Goal: Book appointment/travel/reservation

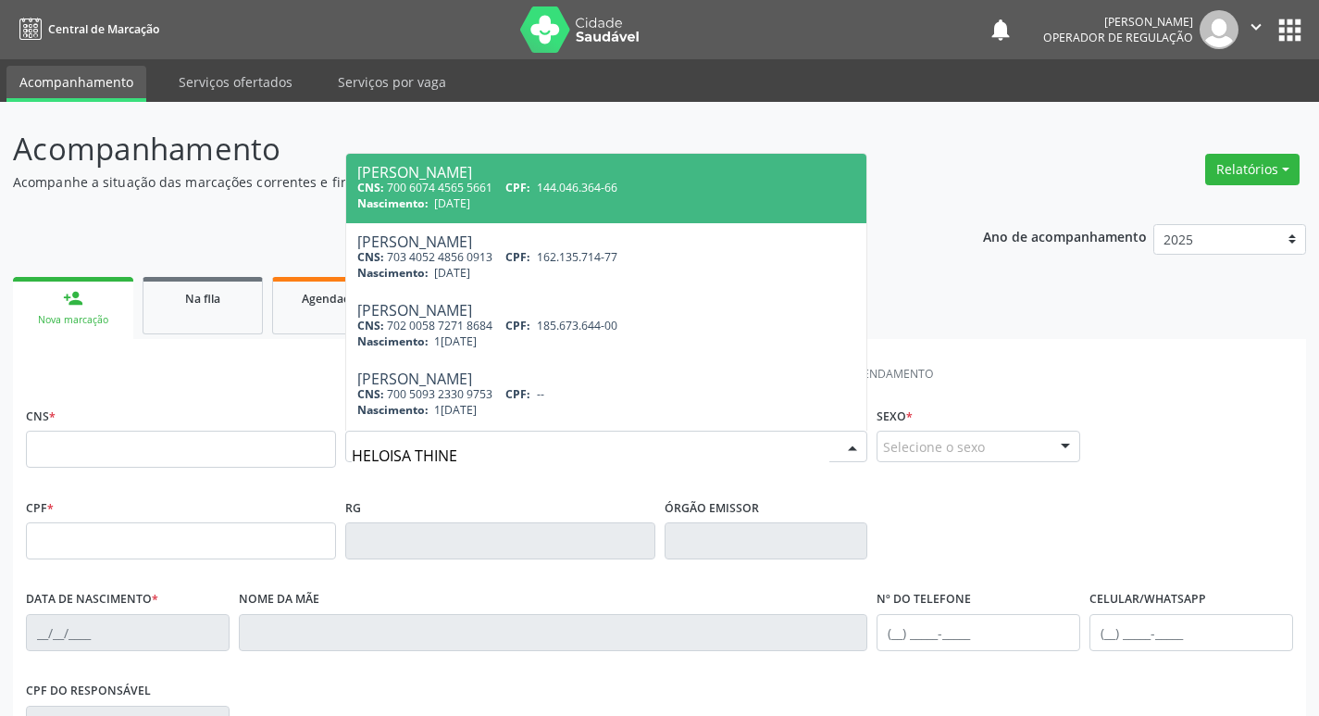
type input "HELOISA THINES"
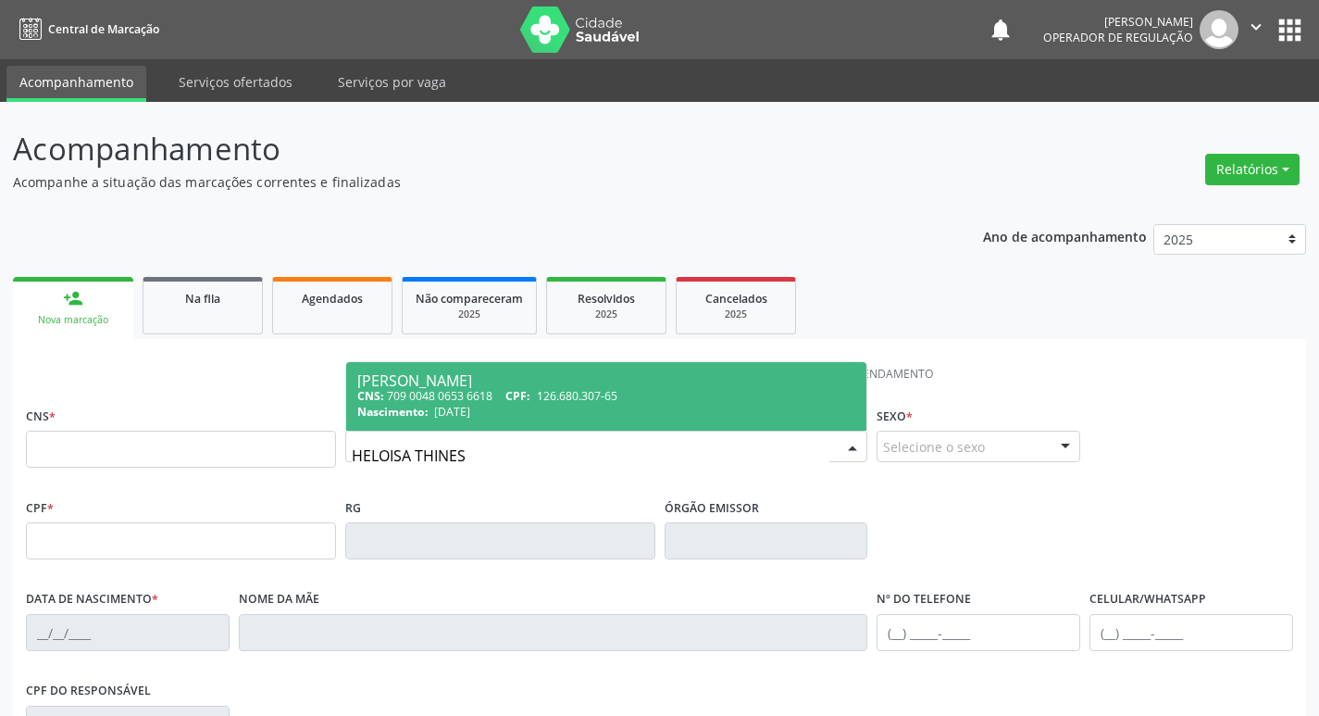
click at [575, 391] on span "126.680.307-65" at bounding box center [577, 396] width 81 height 16
type input "709 0048 0653 6618"
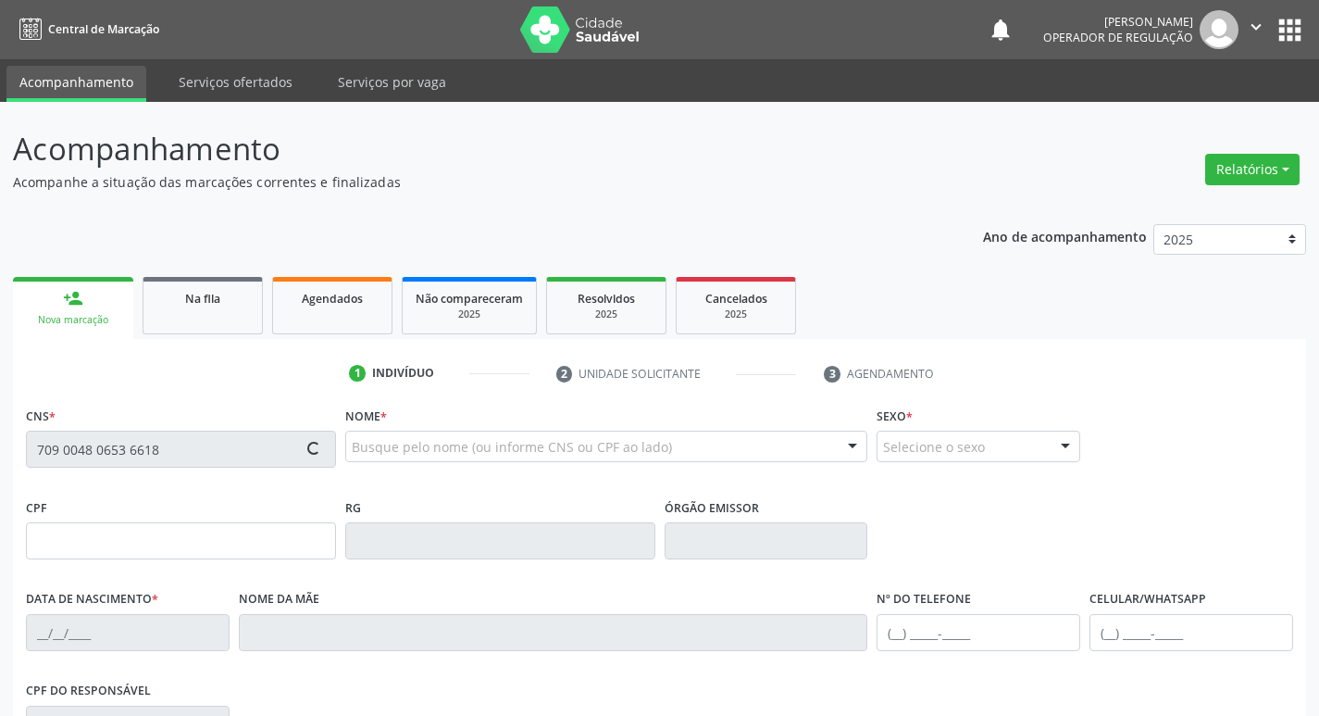
type input "126.680.307-65"
type input "[DATE]"
type input "[PERSON_NAME]"
type input "[PHONE_NUMBER]"
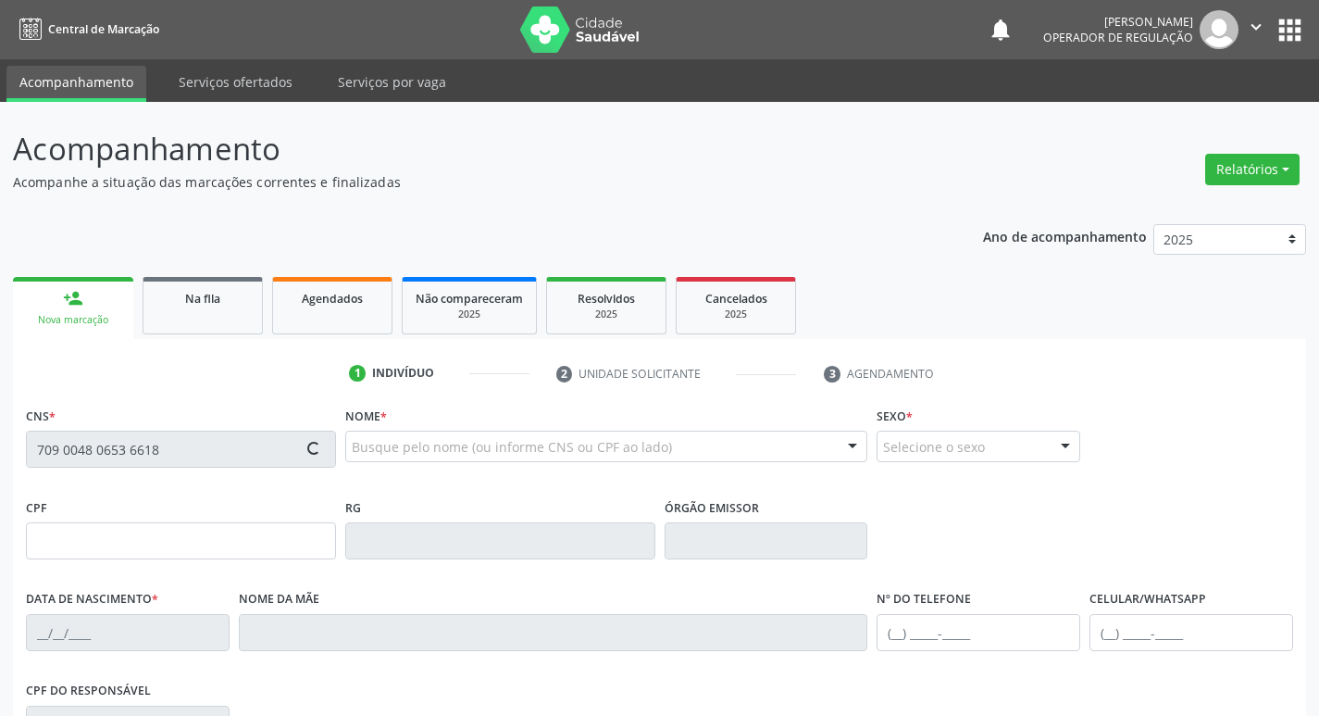
type input "143"
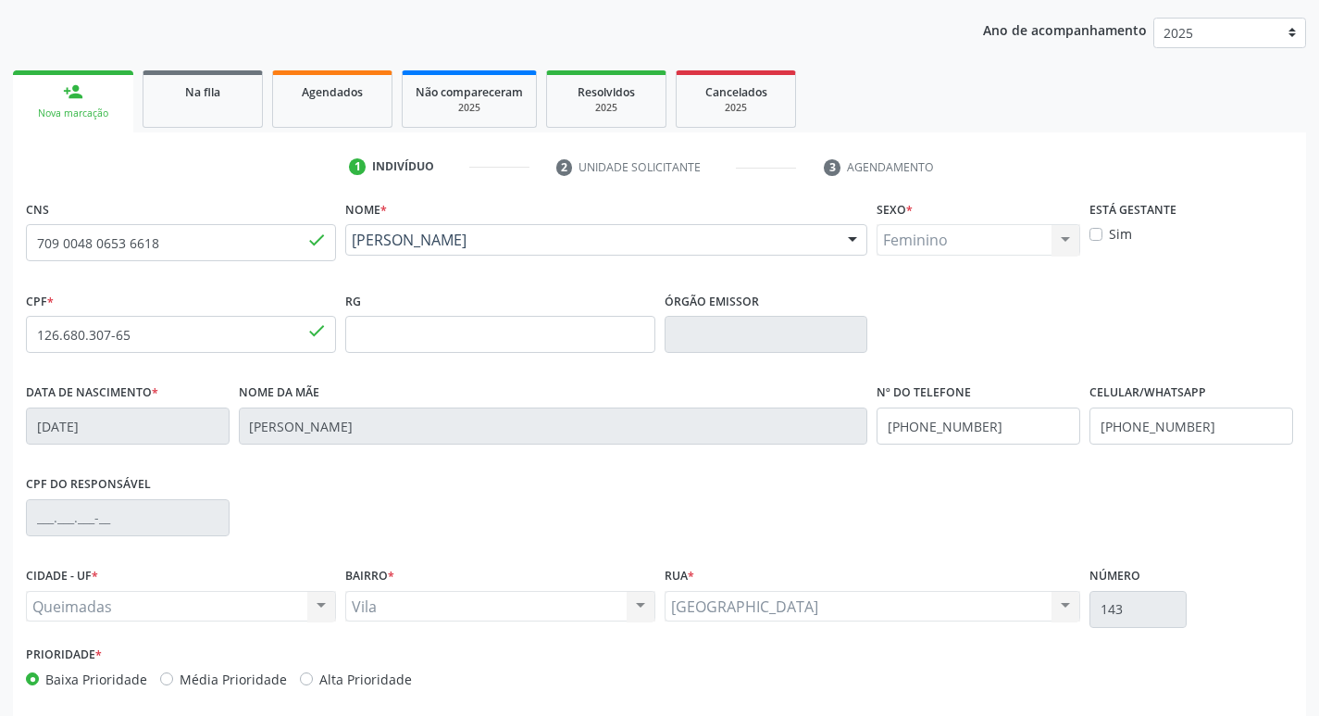
scroll to position [288, 0]
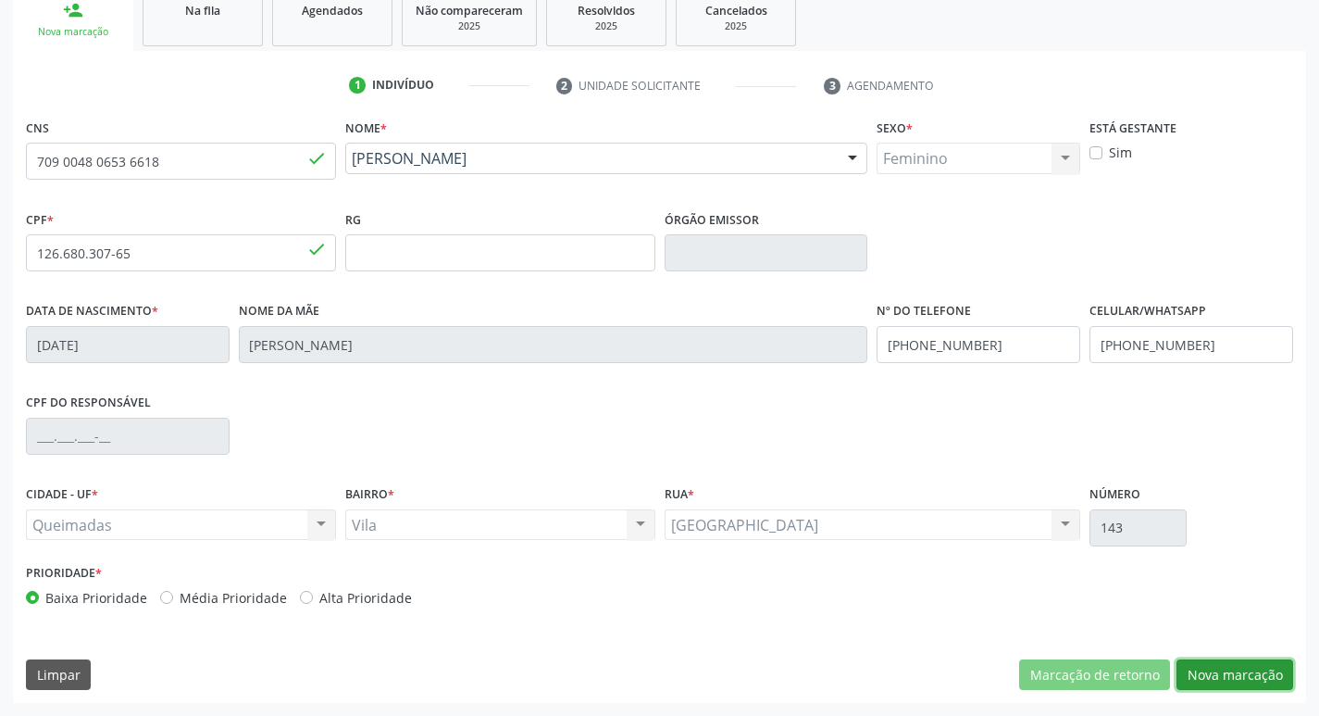
click at [1256, 676] on button "Nova marcação" at bounding box center [1235, 674] width 117 height 31
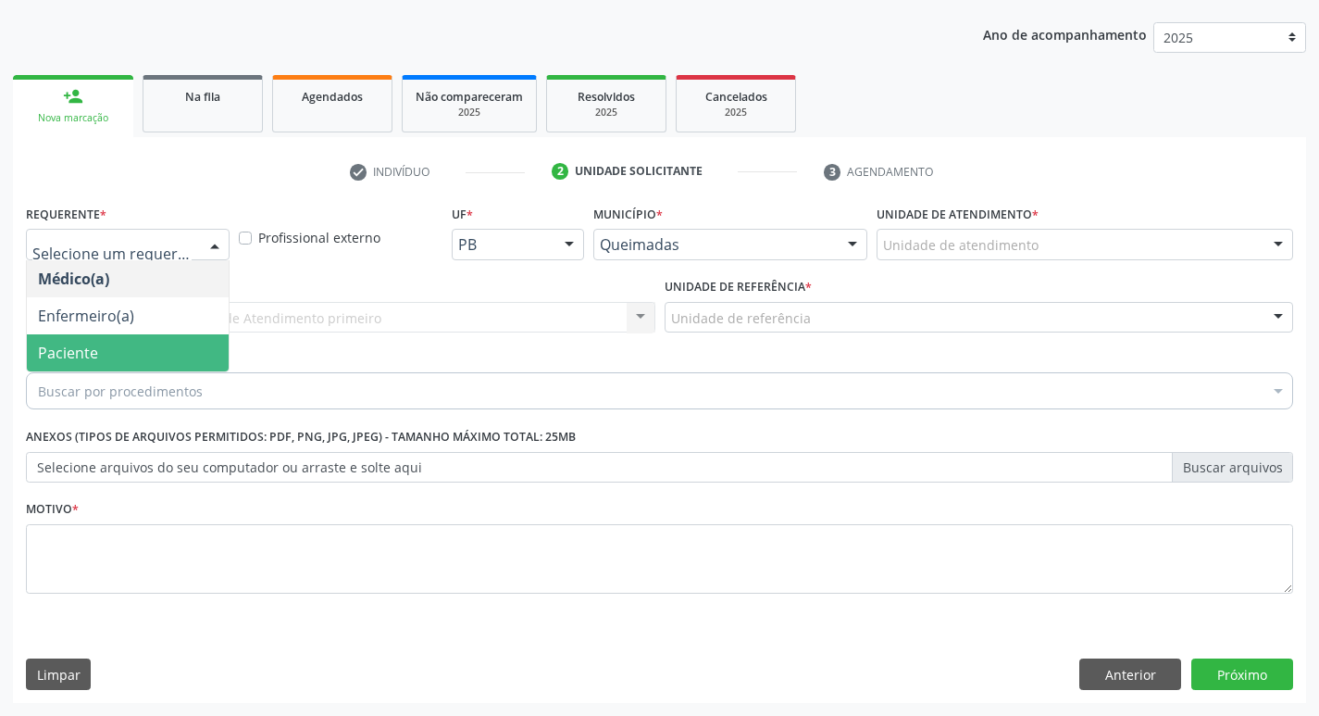
click at [146, 346] on span "Paciente" at bounding box center [128, 352] width 202 height 37
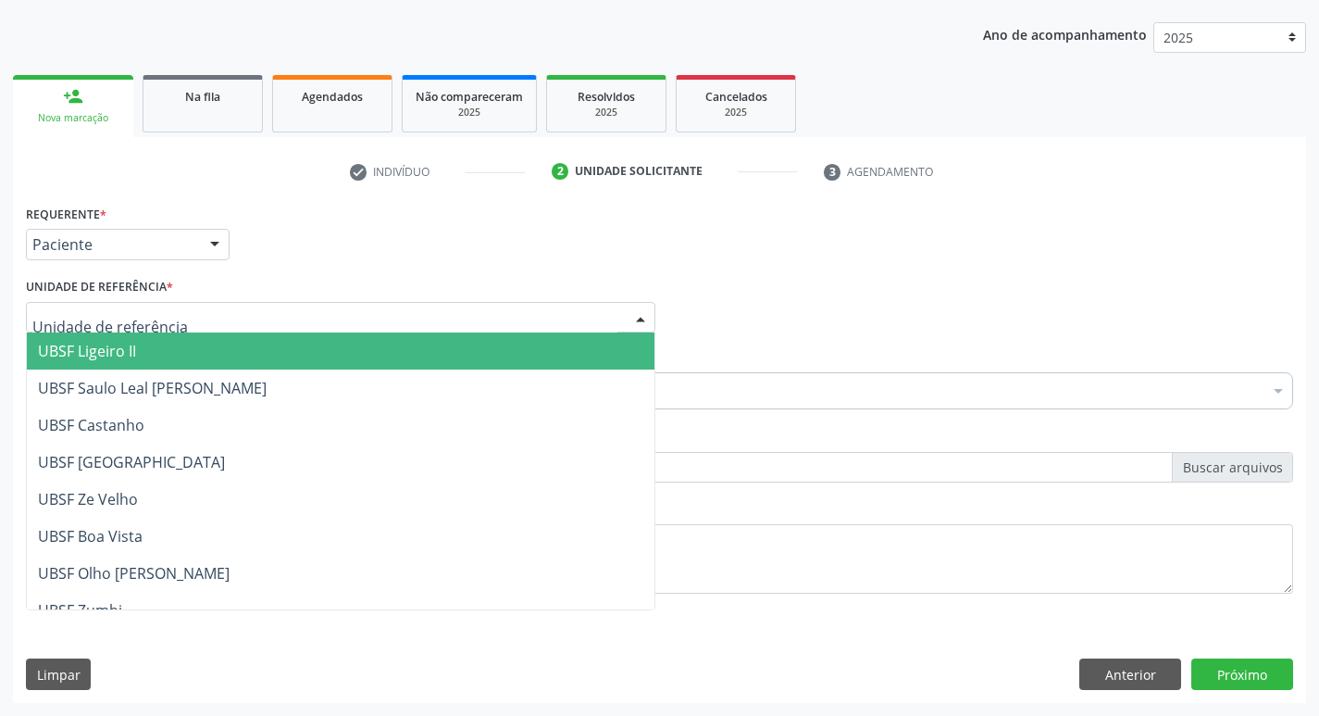
click at [147, 331] on div at bounding box center [341, 317] width 630 height 31
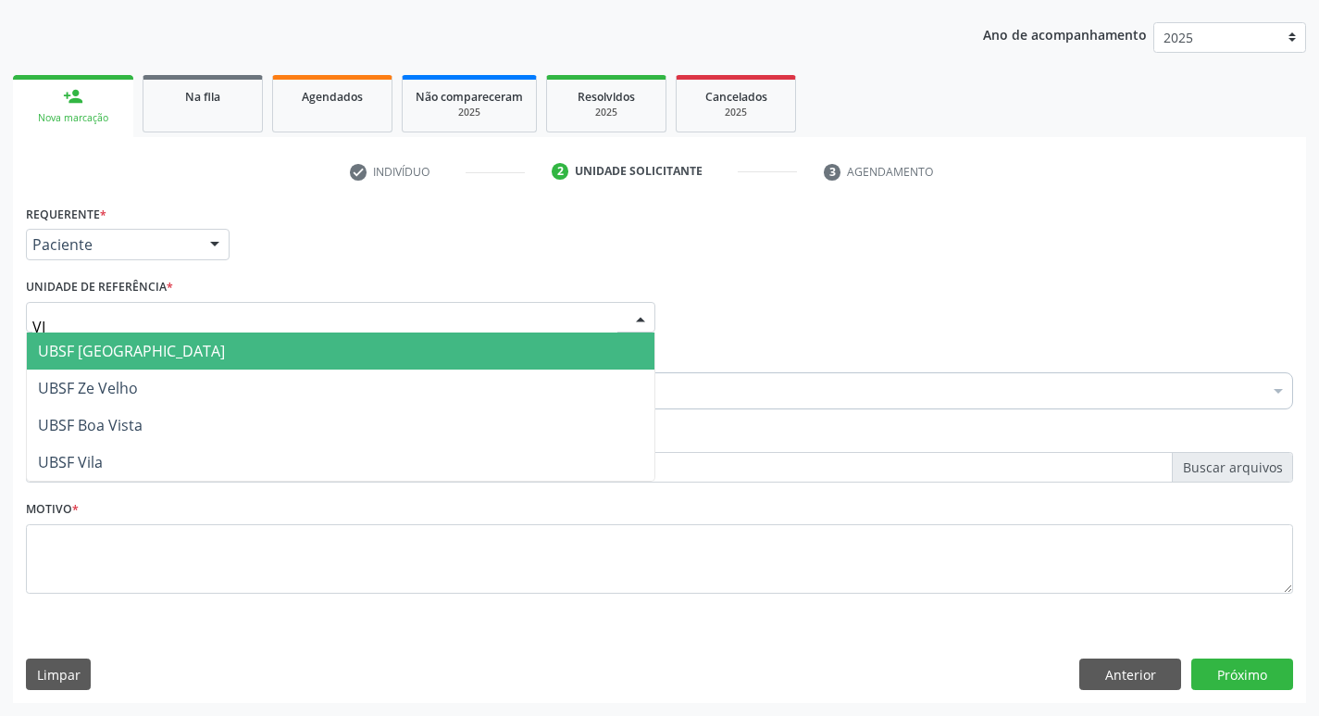
type input "VIL"
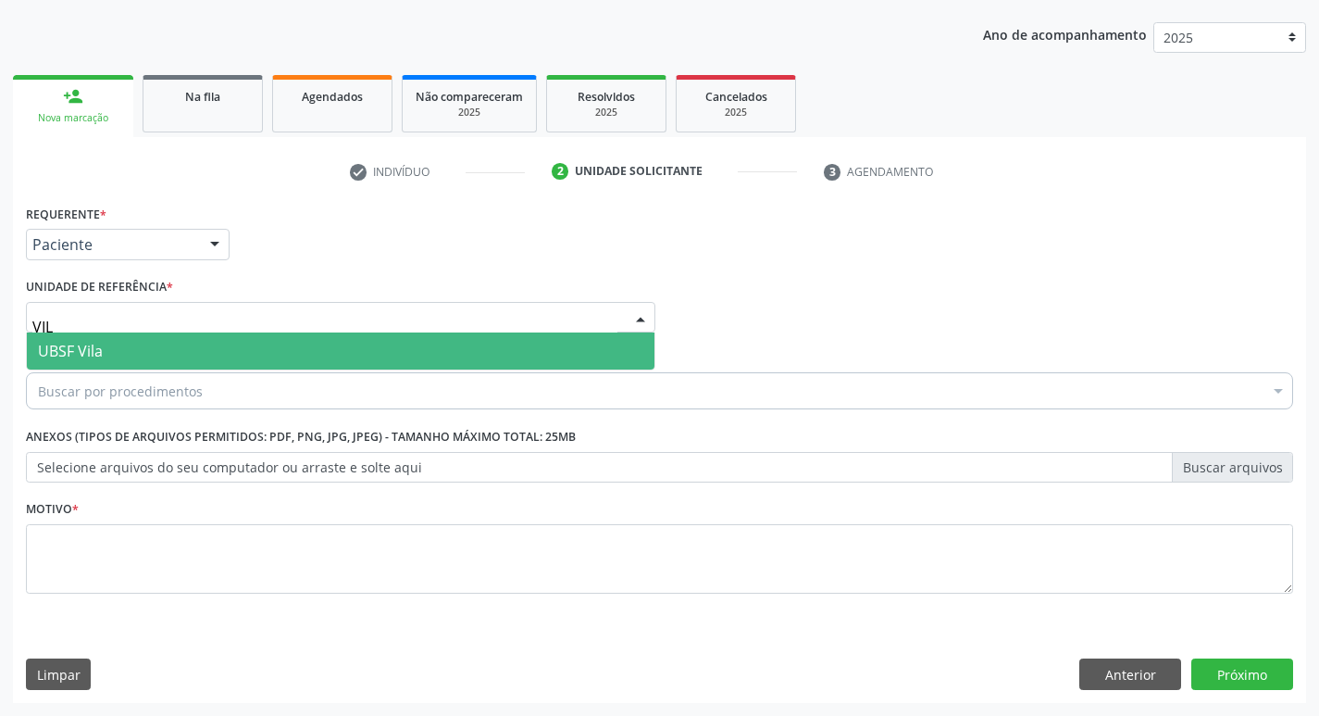
click at [160, 342] on span "UBSF Vila" at bounding box center [341, 350] width 628 height 37
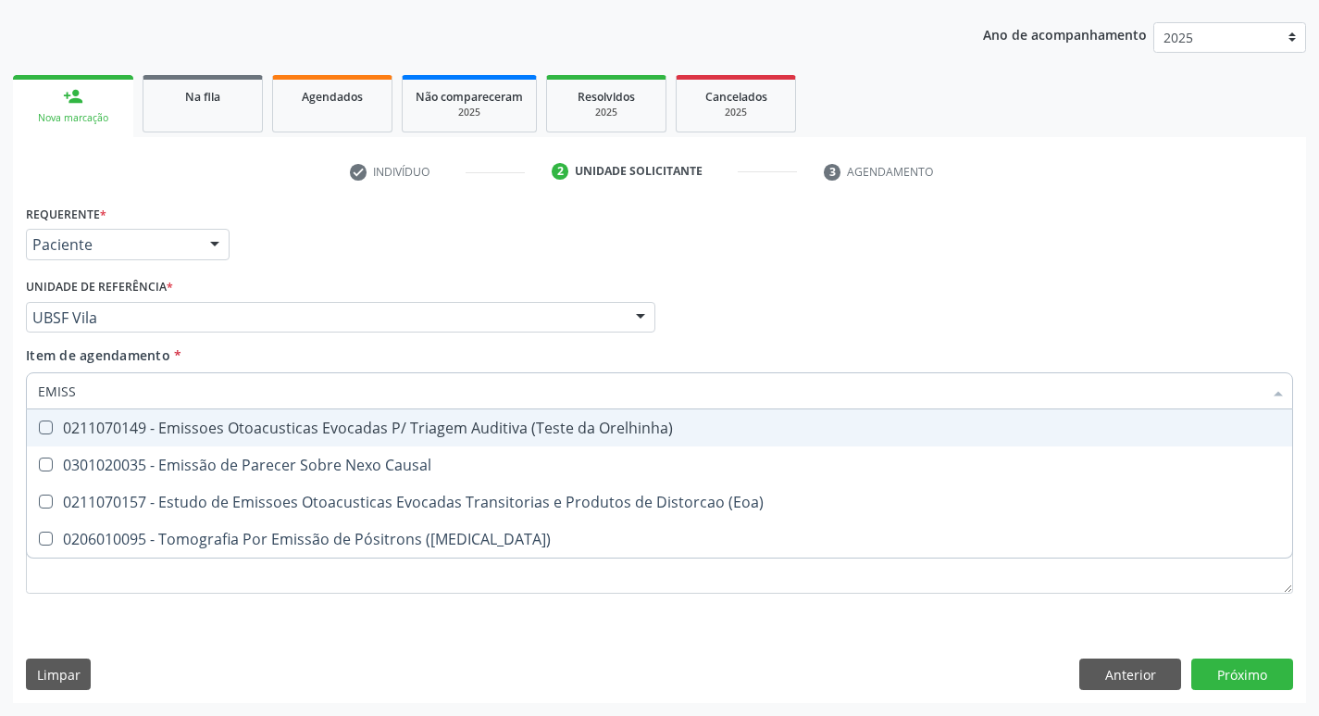
type input "EMISSO"
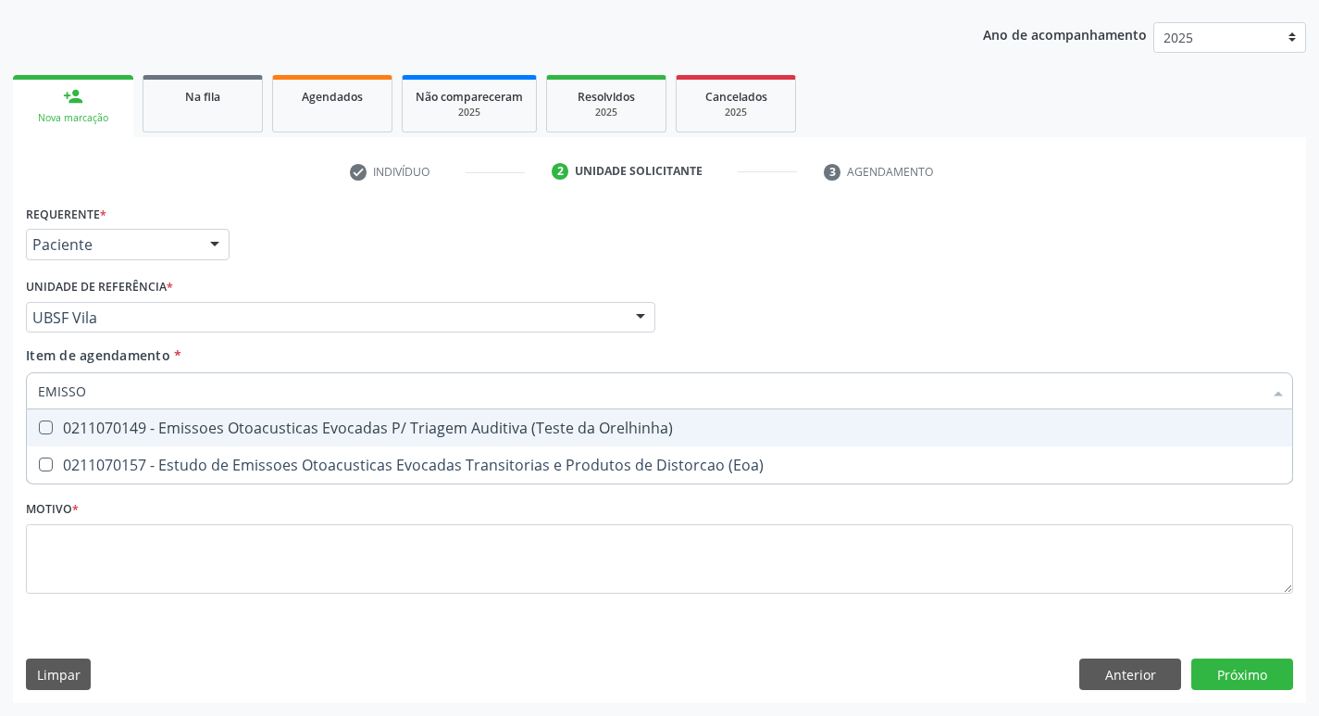
click at [219, 432] on div "0211070149 - Emissoes Otoacusticas Evocadas P/ Triagem Auditiva (Teste da Orelh…" at bounding box center [659, 427] width 1243 height 15
checkbox Orelhinha\) "true"
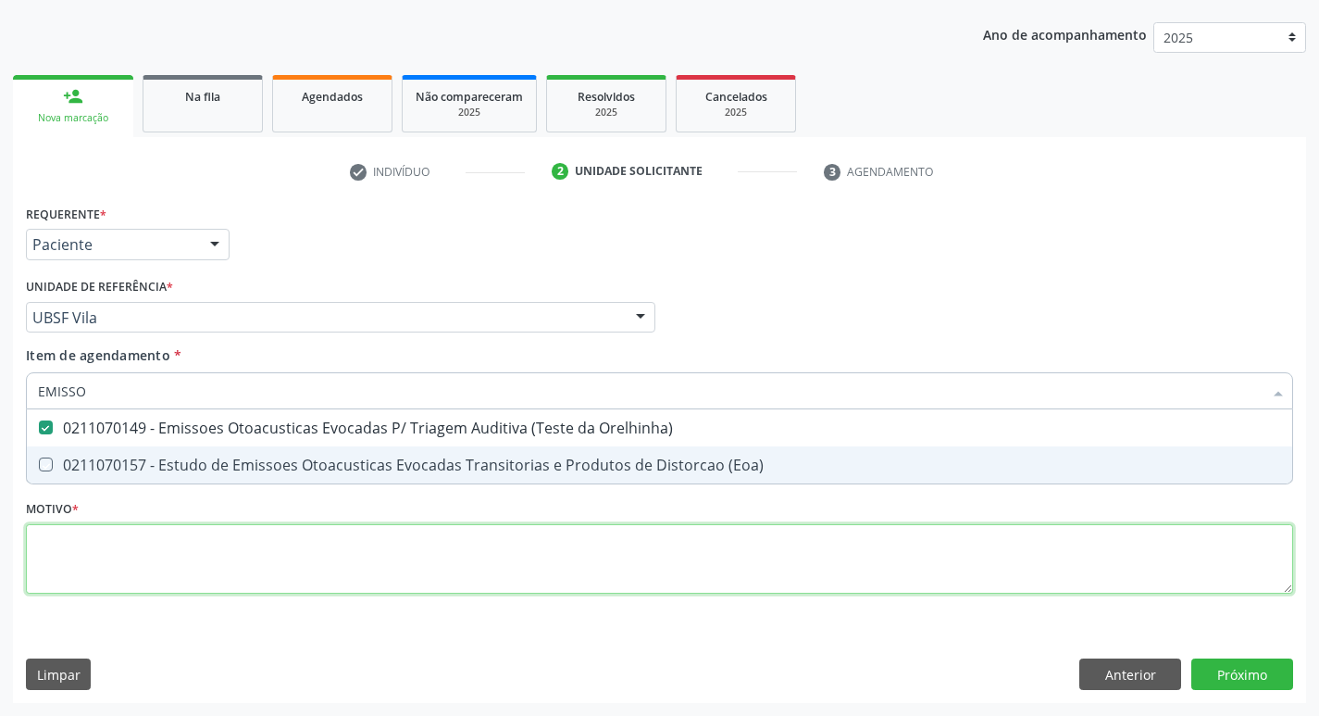
click at [151, 576] on div "Requerente * Paciente Médico(a) Enfermeiro(a) Paciente Nenhum resultado encontr…" at bounding box center [660, 409] width 1268 height 419
checkbox \(Eoa\) "true"
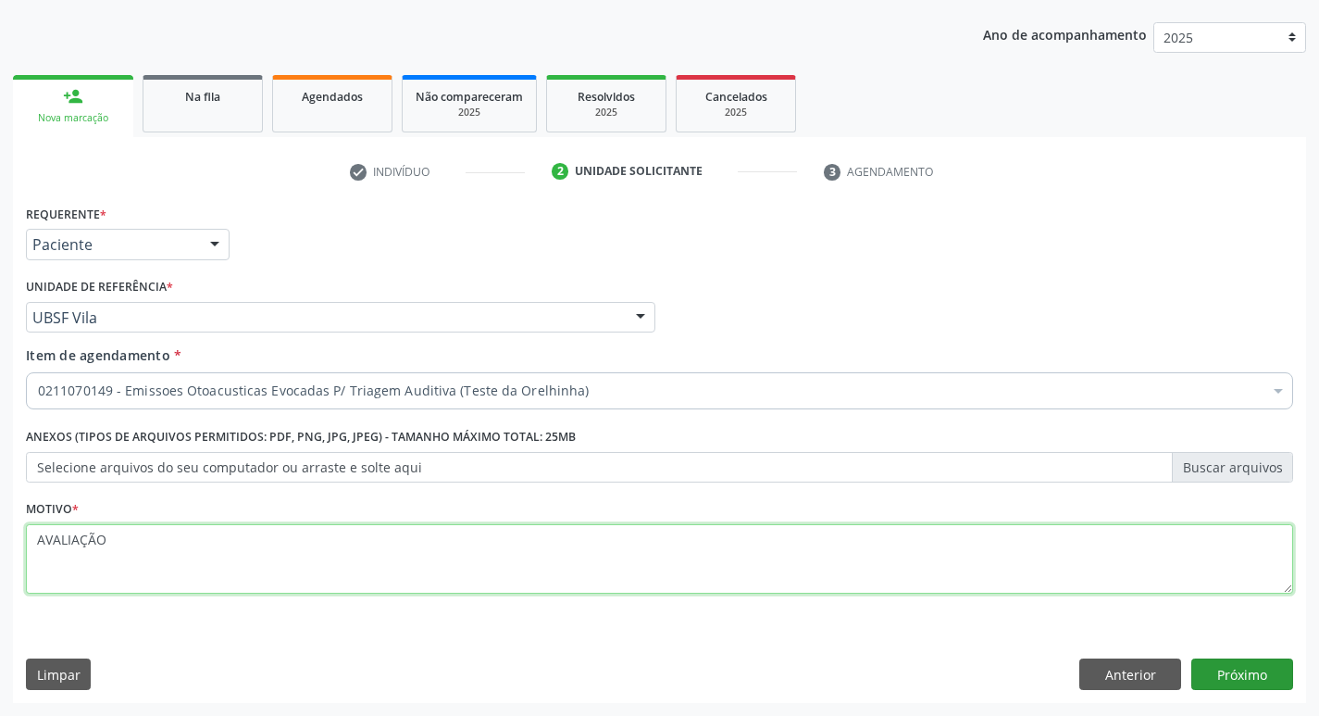
type textarea "AVALIAÇÃO"
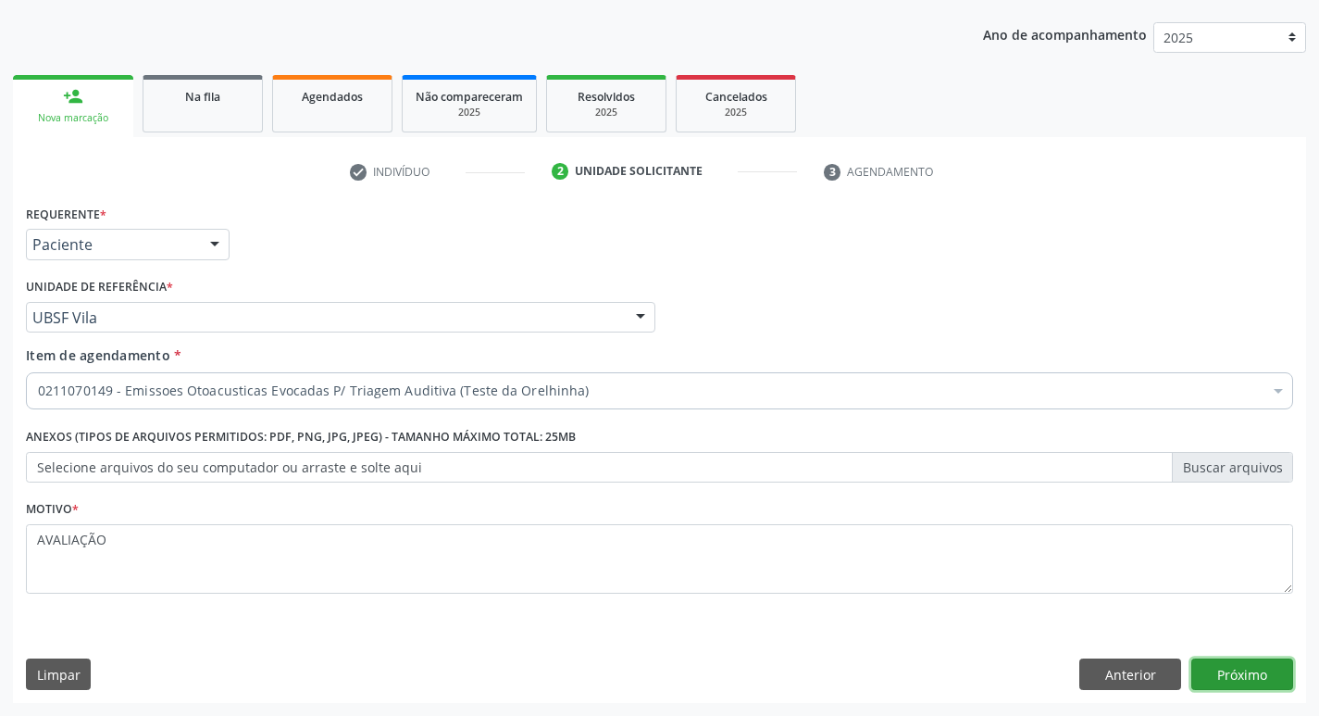
click at [1220, 681] on button "Próximo" at bounding box center [1243, 673] width 102 height 31
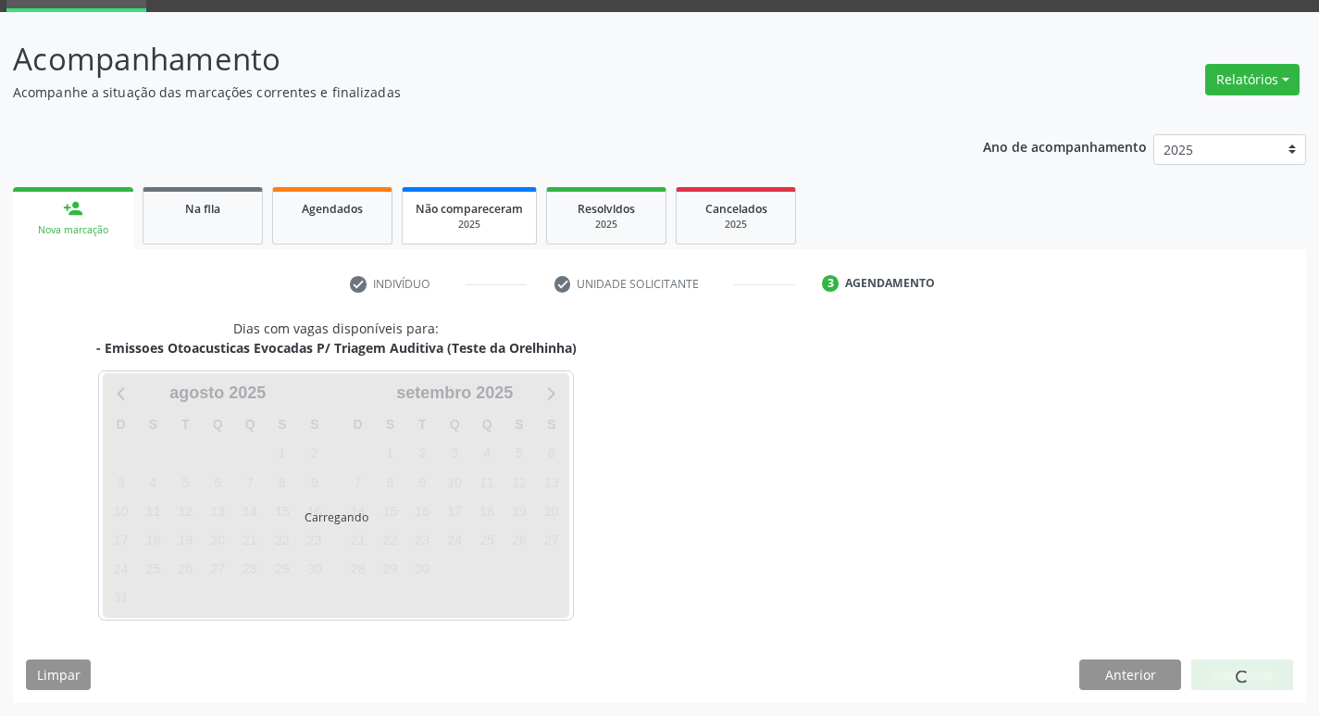
scroll to position [90, 0]
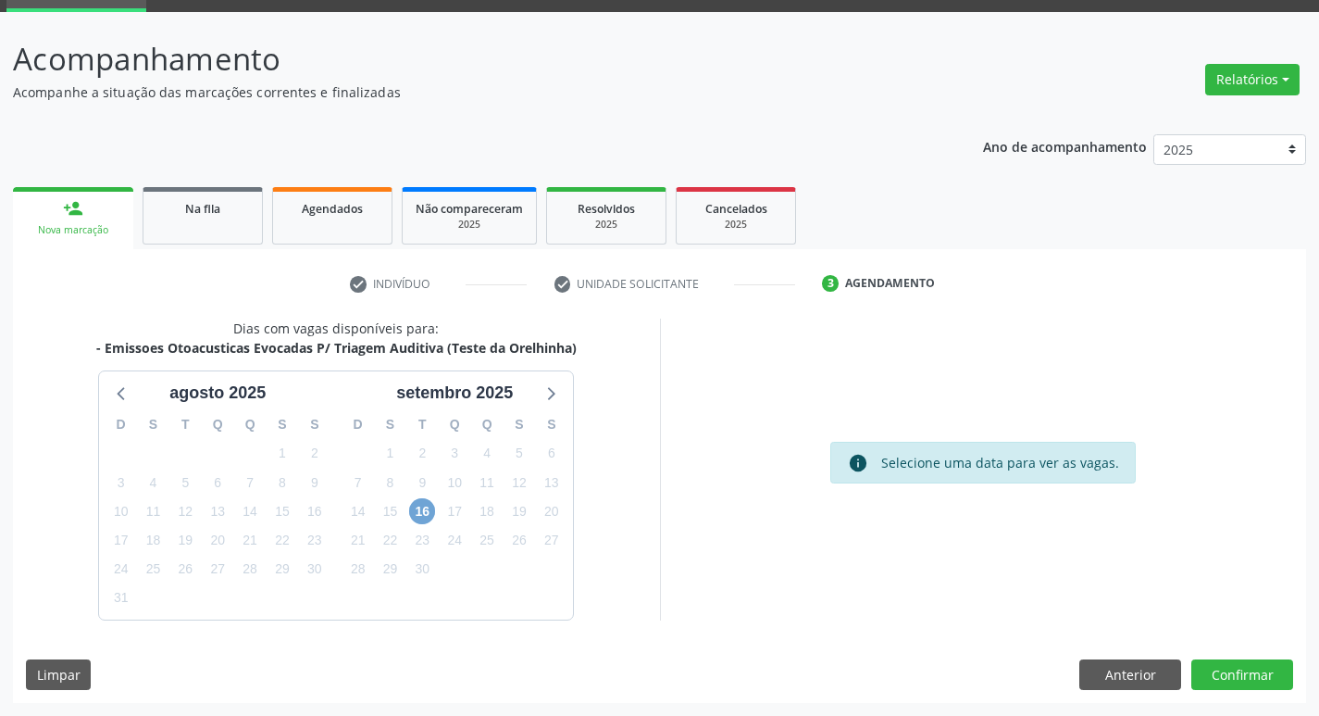
click at [425, 512] on span "16" at bounding box center [422, 511] width 26 height 26
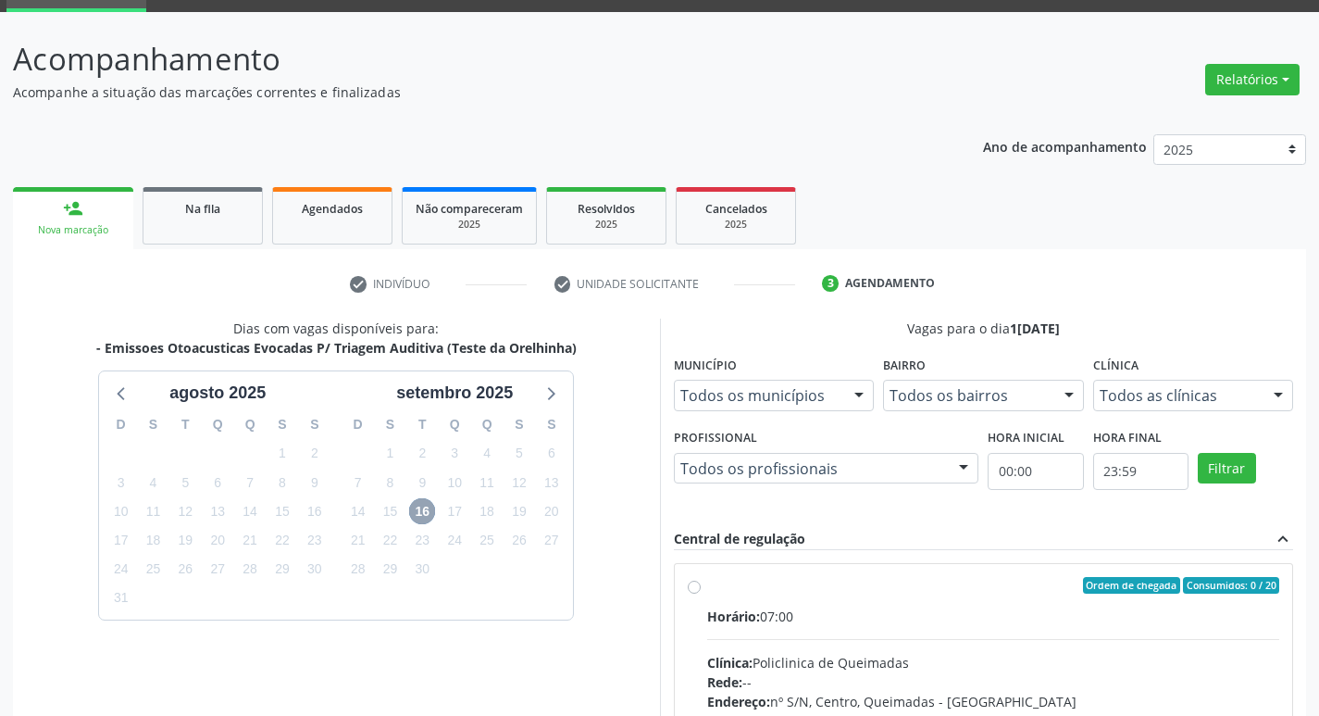
scroll to position [357, 0]
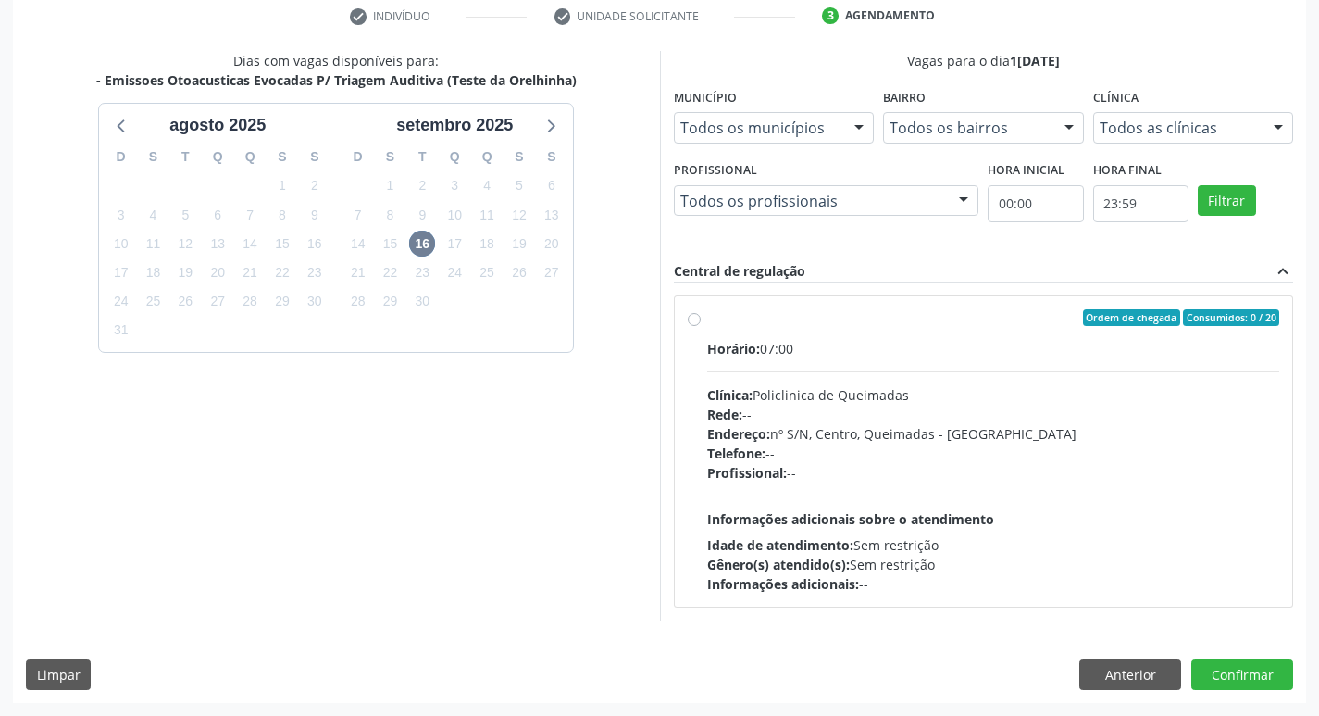
drag, startPoint x: 889, startPoint y: 323, endPoint x: 879, endPoint y: 329, distance: 11.6
click at [890, 323] on div "Ordem de chegada Consumidos: 0 / 20" at bounding box center [993, 317] width 573 height 17
click at [701, 323] on input "Ordem de chegada Consumidos: 0 / 20 Horário: 07:00 Clínica: Policlinica de Quei…" at bounding box center [694, 317] width 13 height 17
radio input "true"
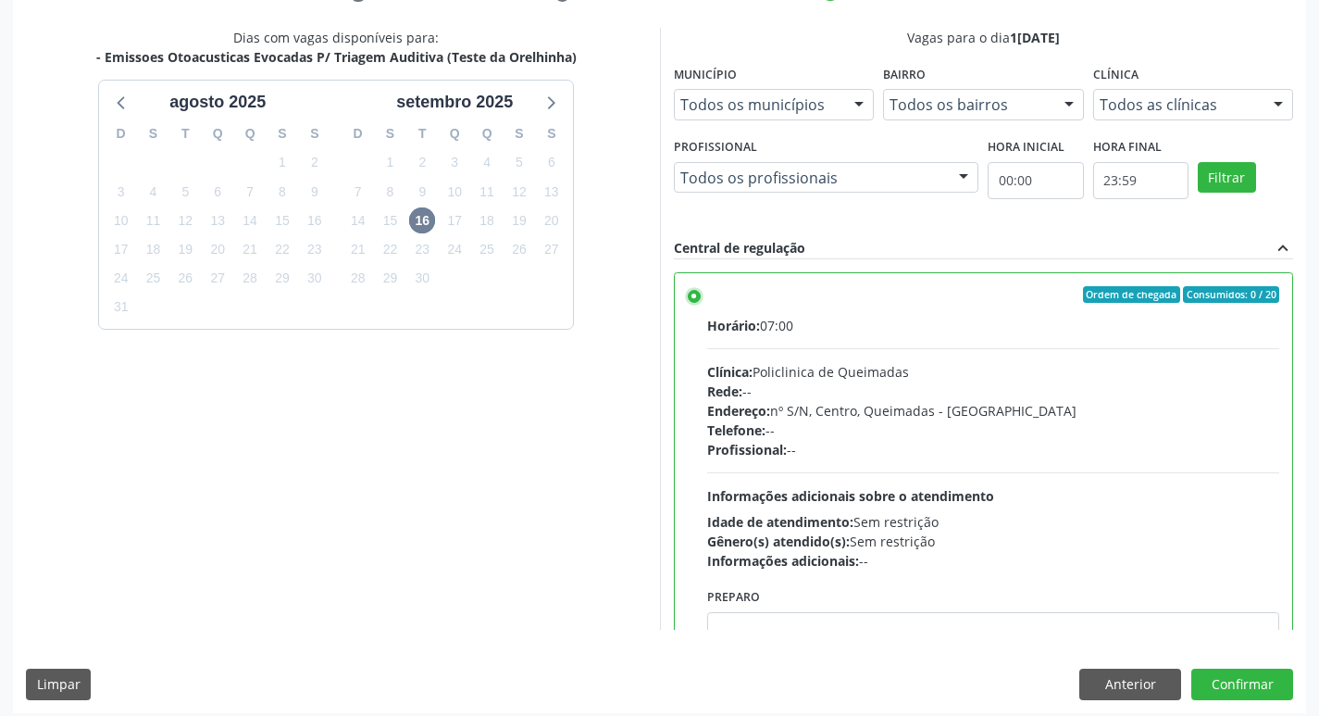
scroll to position [391, 0]
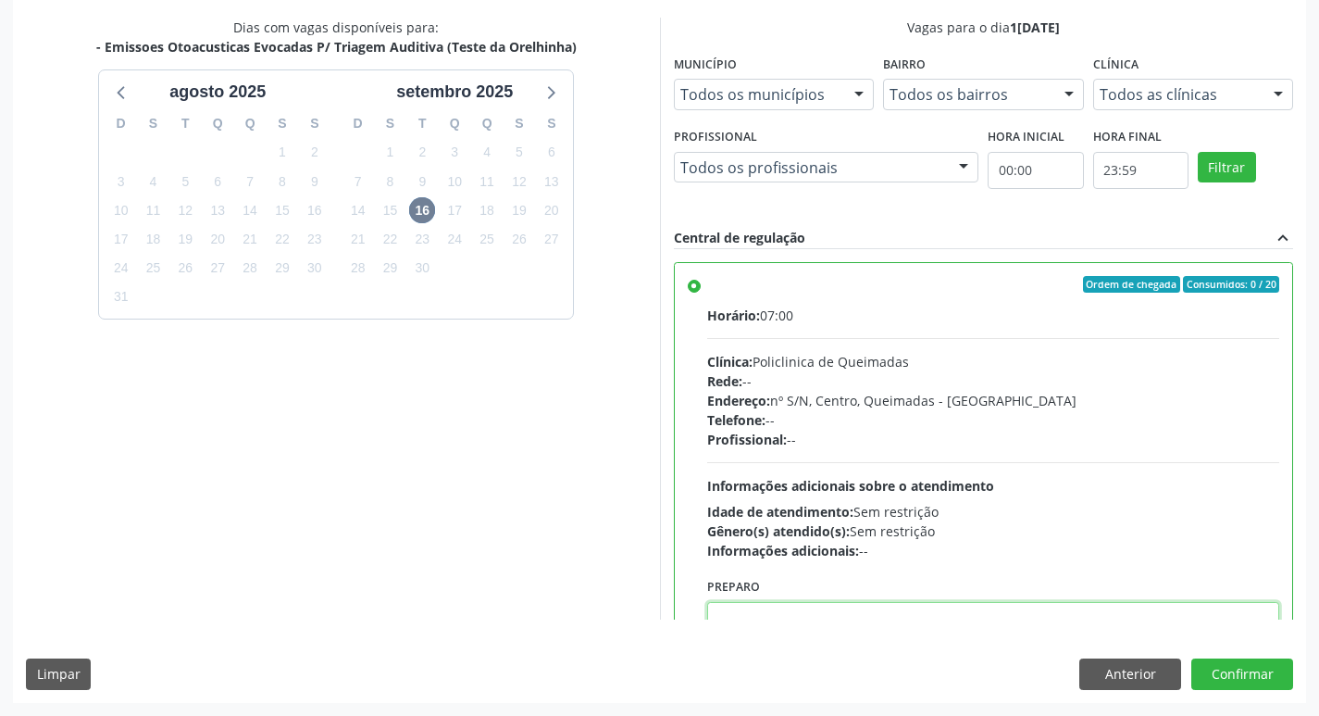
click at [913, 607] on textarea at bounding box center [993, 637] width 573 height 70
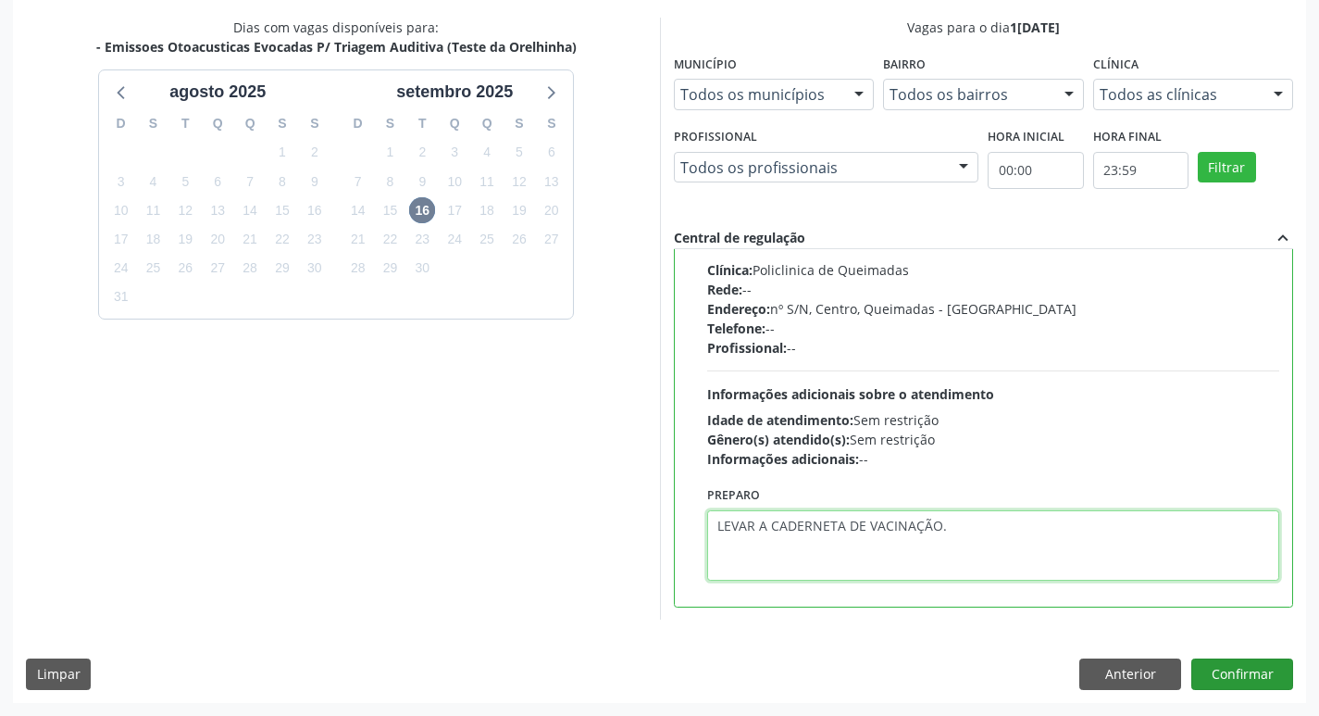
type textarea "LEVAR A CADERNETA DE VACINAÇÃO."
click at [1220, 676] on button "Confirmar" at bounding box center [1243, 673] width 102 height 31
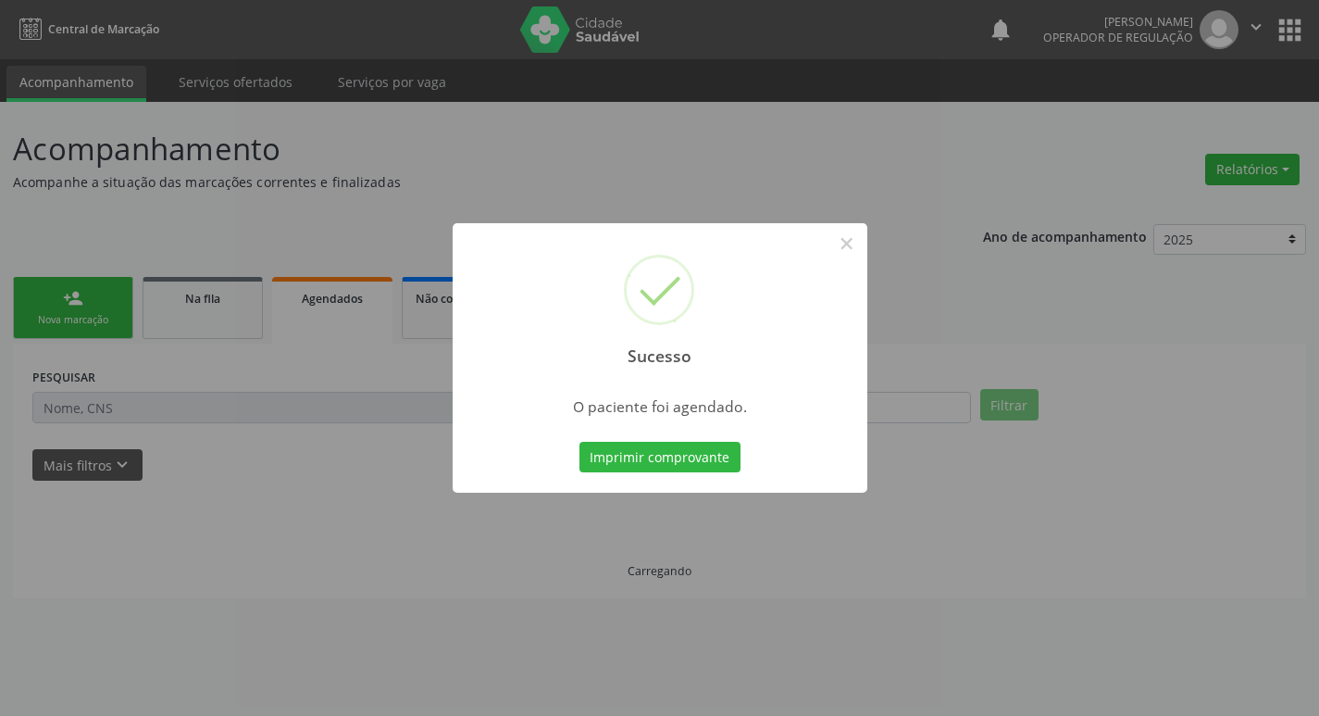
scroll to position [0, 0]
click at [675, 469] on button "Imprimir comprovante" at bounding box center [666, 457] width 161 height 31
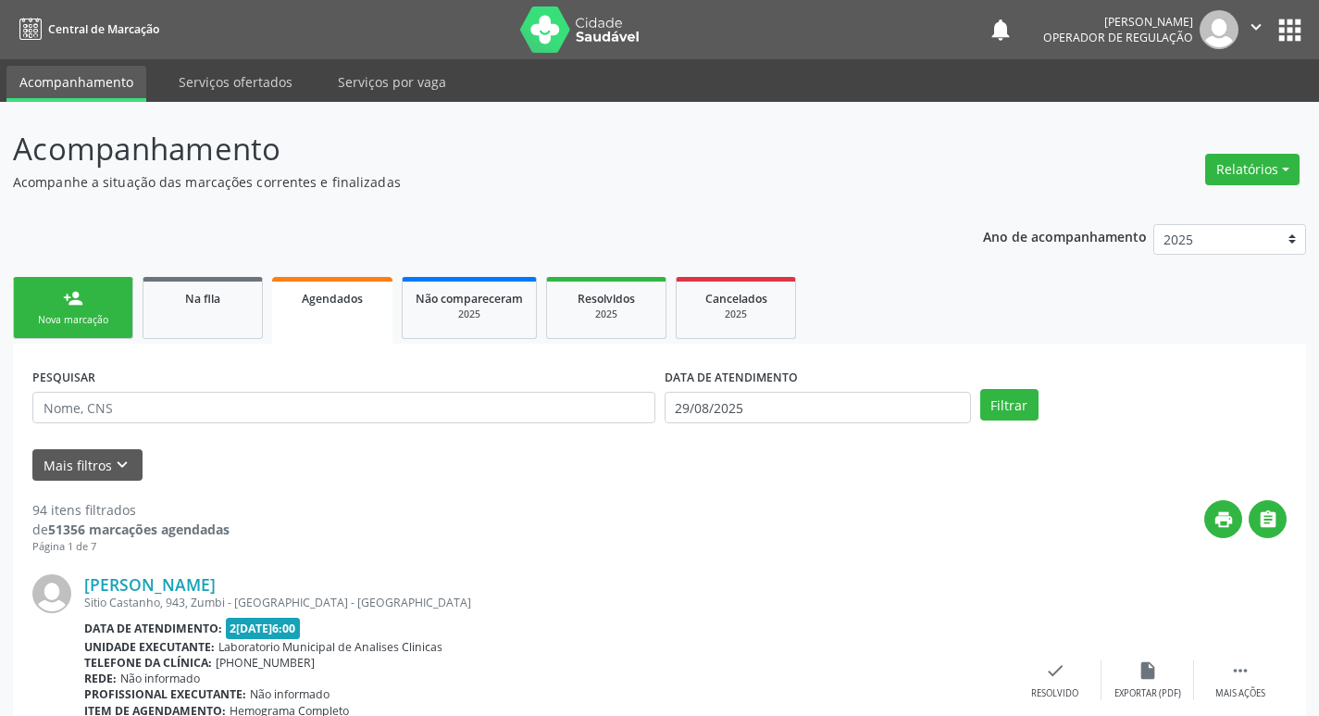
click at [1256, 23] on icon "" at bounding box center [1256, 27] width 20 height 20
click at [1031, 131] on header "Acompanhamento Acompanhe a situação das marcações correntes e finalizadas Relat…" at bounding box center [659, 159] width 1293 height 66
click at [1247, 28] on icon "" at bounding box center [1256, 27] width 20 height 20
click at [1197, 110] on link "Sair" at bounding box center [1209, 113] width 128 height 26
